Goal: Navigation & Orientation: Find specific page/section

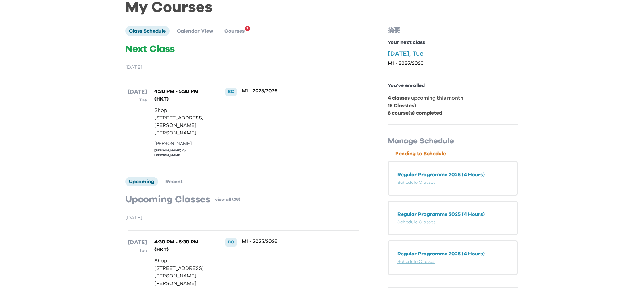
scroll to position [32, 0]
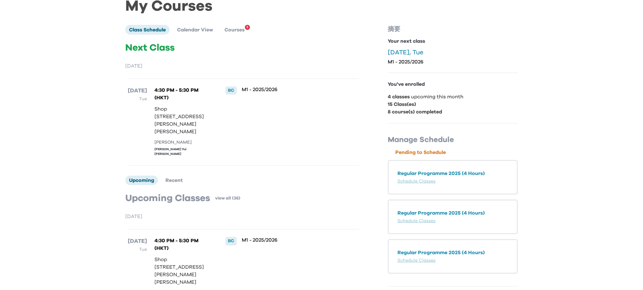
click at [167, 146] on div "[PERSON_NAME]" at bounding box center [184, 142] width 58 height 7
click at [200, 146] on div "[PERSON_NAME]" at bounding box center [184, 142] width 58 height 7
drag, startPoint x: 156, startPoint y: 151, endPoint x: 165, endPoint y: 150, distance: 8.5
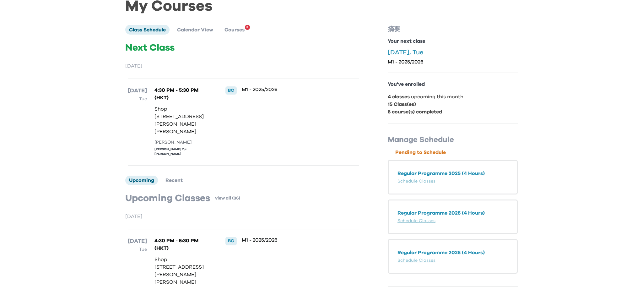
click at [189, 146] on div "[PERSON_NAME]" at bounding box center [184, 142] width 58 height 7
click at [165, 146] on div "[PERSON_NAME]" at bounding box center [184, 142] width 58 height 7
click at [164, 146] on div "[PERSON_NAME]" at bounding box center [184, 142] width 58 height 7
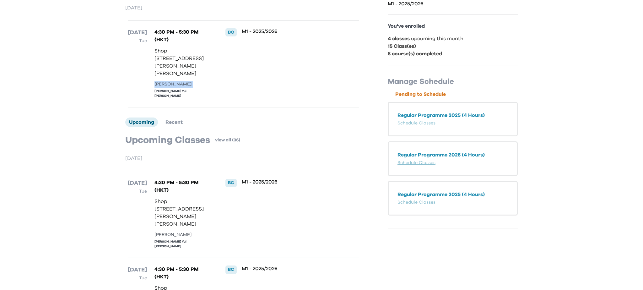
scroll to position [91, 0]
click at [288, 93] on div "M1 - 2025/2026" at bounding box center [290, 63] width 96 height 71
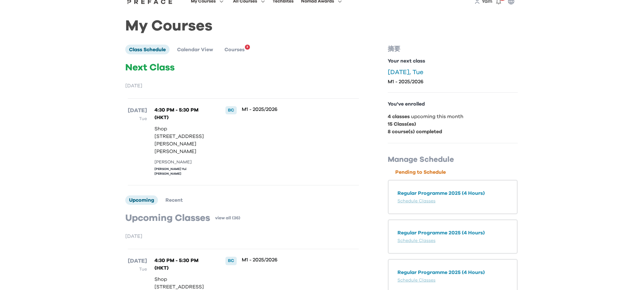
scroll to position [0, 0]
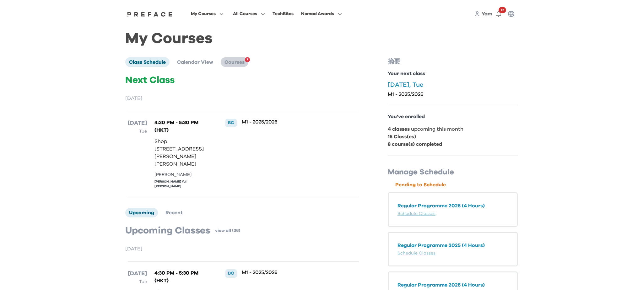
click at [236, 62] on span "Courses" at bounding box center [235, 62] width 20 height 5
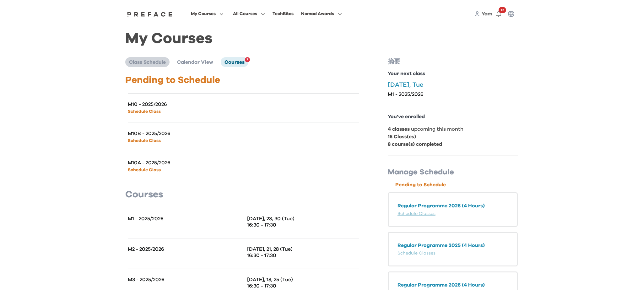
click at [135, 59] on li "Class Schedule" at bounding box center [147, 61] width 44 height 9
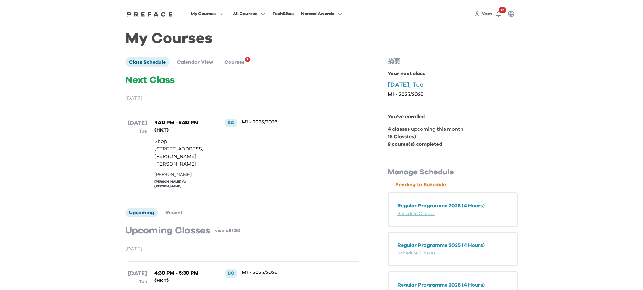
click at [302, 185] on div "M1 - 2025/2026" at bounding box center [290, 154] width 96 height 71
